Goal: Communication & Community: Answer question/provide support

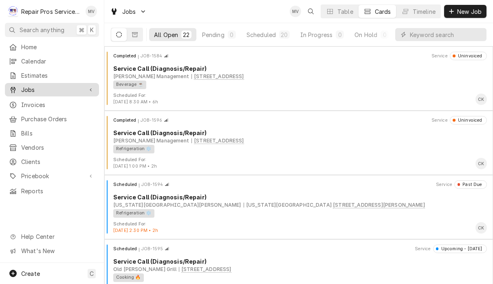
click at [30, 85] on div "Jobs" at bounding box center [52, 90] width 91 height 10
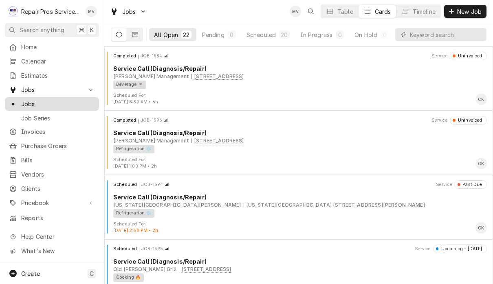
click at [30, 105] on span "Jobs" at bounding box center [58, 104] width 74 height 9
click at [410, 34] on input "Dynamic Content Wrapper" at bounding box center [446, 34] width 73 height 13
click at [372, 35] on div "Completed" at bounding box center [362, 35] width 31 height 9
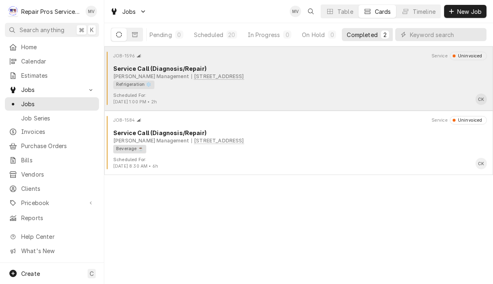
click at [353, 87] on div "Refrigeration ❄️" at bounding box center [297, 85] width 368 height 9
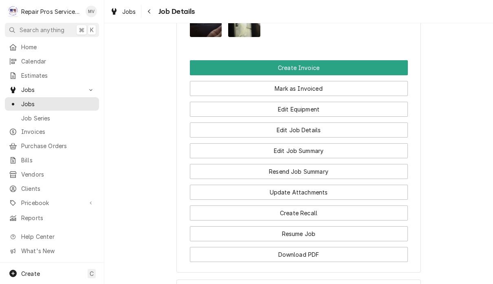
scroll to position [615, 0]
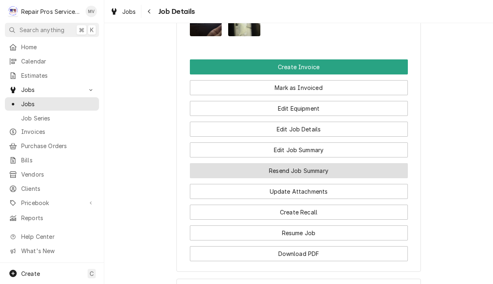
click at [341, 173] on button "Resend Job Summary" at bounding box center [299, 170] width 218 height 15
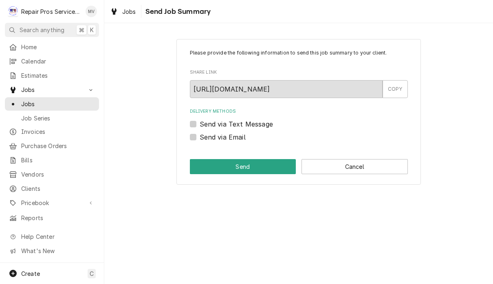
click at [236, 141] on label "Send via Email" at bounding box center [223, 137] width 46 height 10
click at [236, 141] on input "Send via Email" at bounding box center [309, 141] width 218 height 18
checkbox input "true"
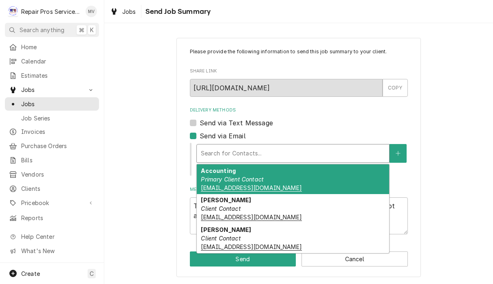
scroll to position [1, 0]
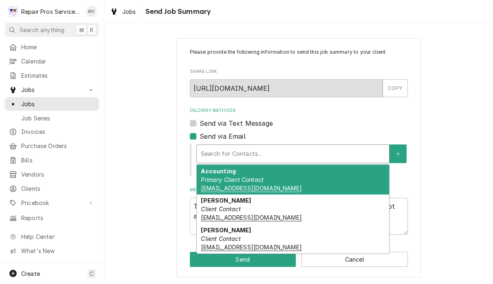
click at [245, 212] on div "[PERSON_NAME] Client Contact [EMAIL_ADDRESS][DOMAIN_NAME]" at bounding box center [293, 210] width 192 height 30
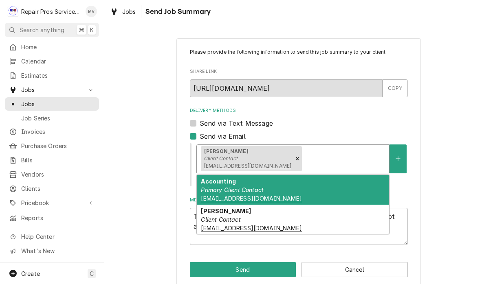
click at [294, 226] on div "[PERSON_NAME] Client Contact [EMAIL_ADDRESS][DOMAIN_NAME]" at bounding box center [293, 220] width 192 height 30
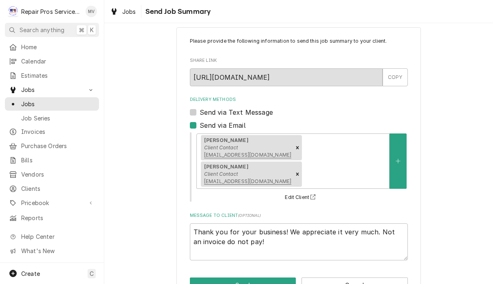
scroll to position [10, 0]
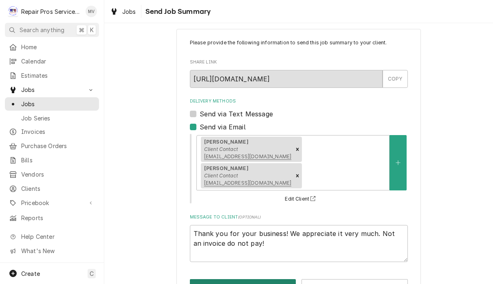
click at [256, 280] on button "Send" at bounding box center [243, 287] width 106 height 15
type textarea "x"
